Goal: Task Accomplishment & Management: Complete application form

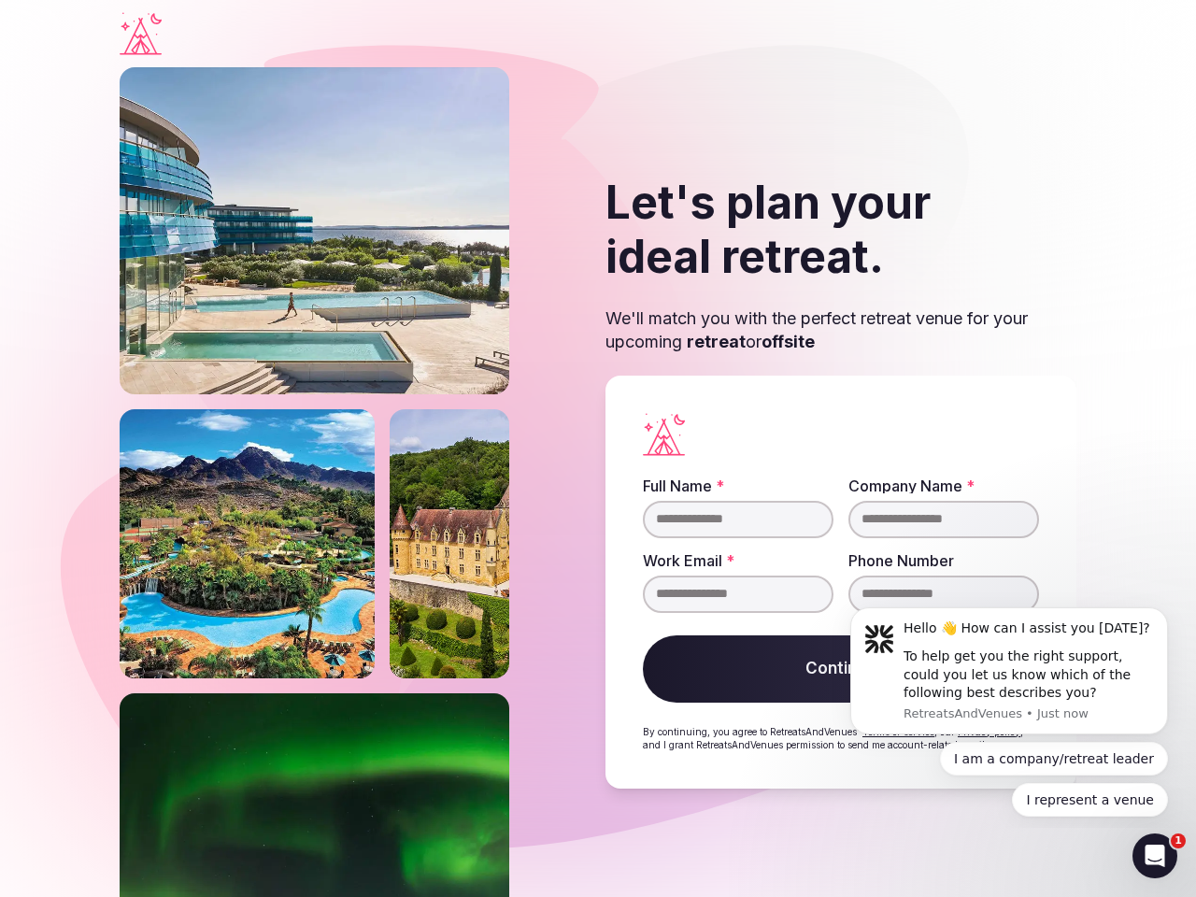
click at [598, 448] on div "Let's plan your ideal retreat. We'll match you with the perfect retreat venue f…" at bounding box center [598, 481] width 956 height 829
click at [1009, 671] on div "To help get you the right support, could you let us know which of the following…" at bounding box center [1028, 674] width 250 height 55
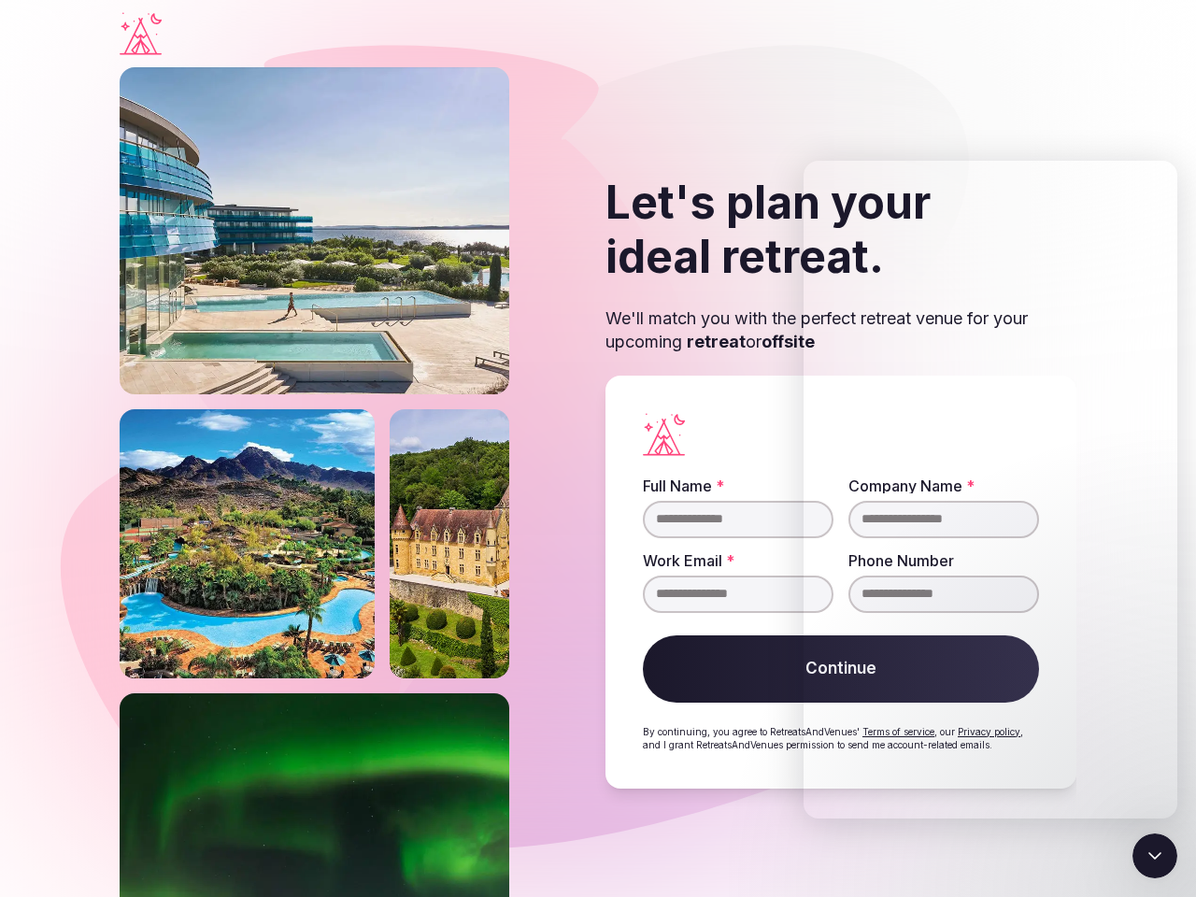
click at [1171, 613] on section "Let's plan your ideal retreat. We'll match you with the perfect retreat venue f…" at bounding box center [598, 481] width 1196 height 829
click at [1075, 758] on div "Full Name * Company Name * Work Email * Phone Number Continue By continuing, yo…" at bounding box center [840, 581] width 471 height 413
click at [1155, 856] on icon "Close Intercom Messenger" at bounding box center [1154, 855] width 22 height 22
